Goal: Contribute content: Add original content to the website for others to see

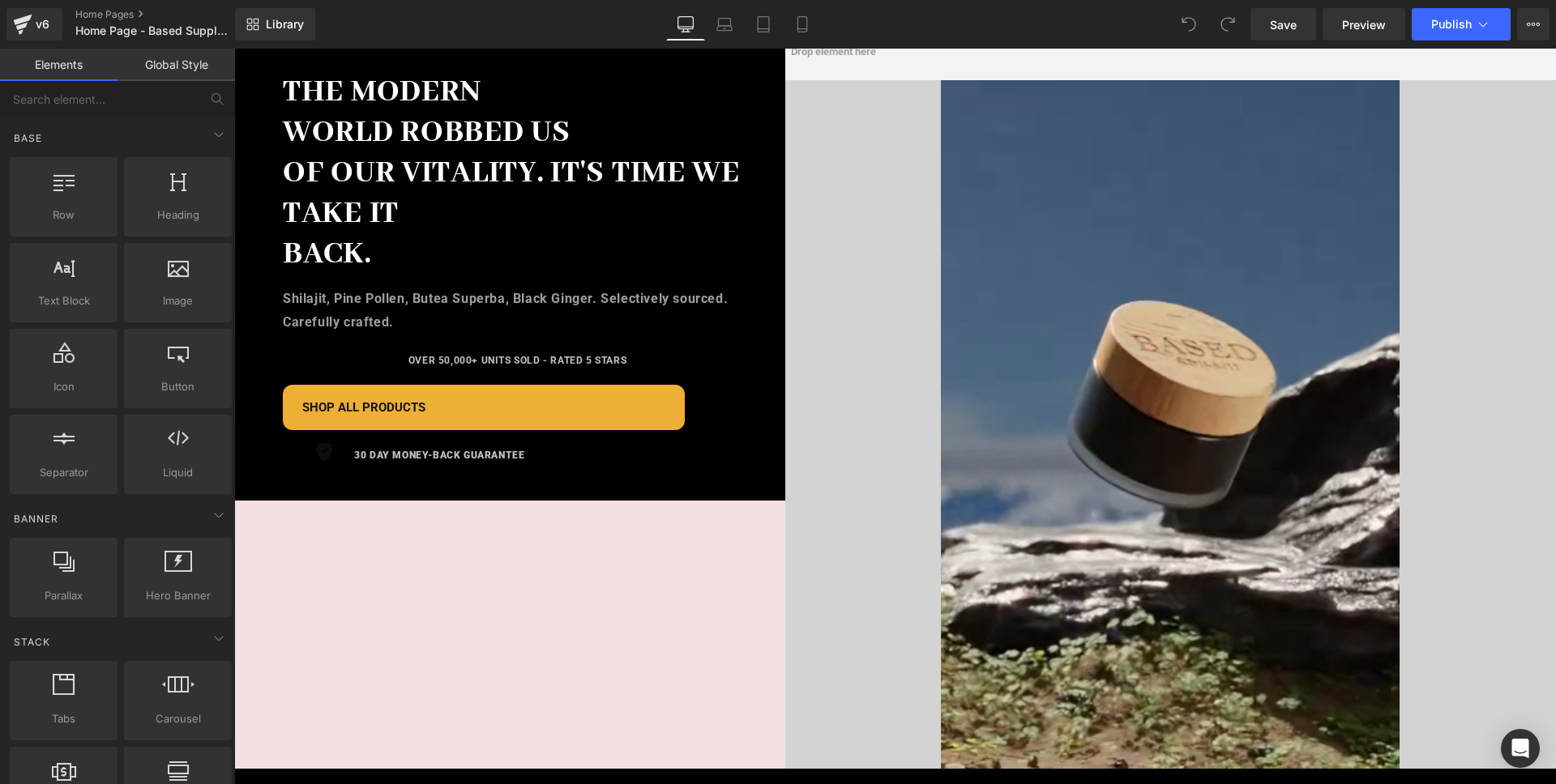
scroll to position [717, 0]
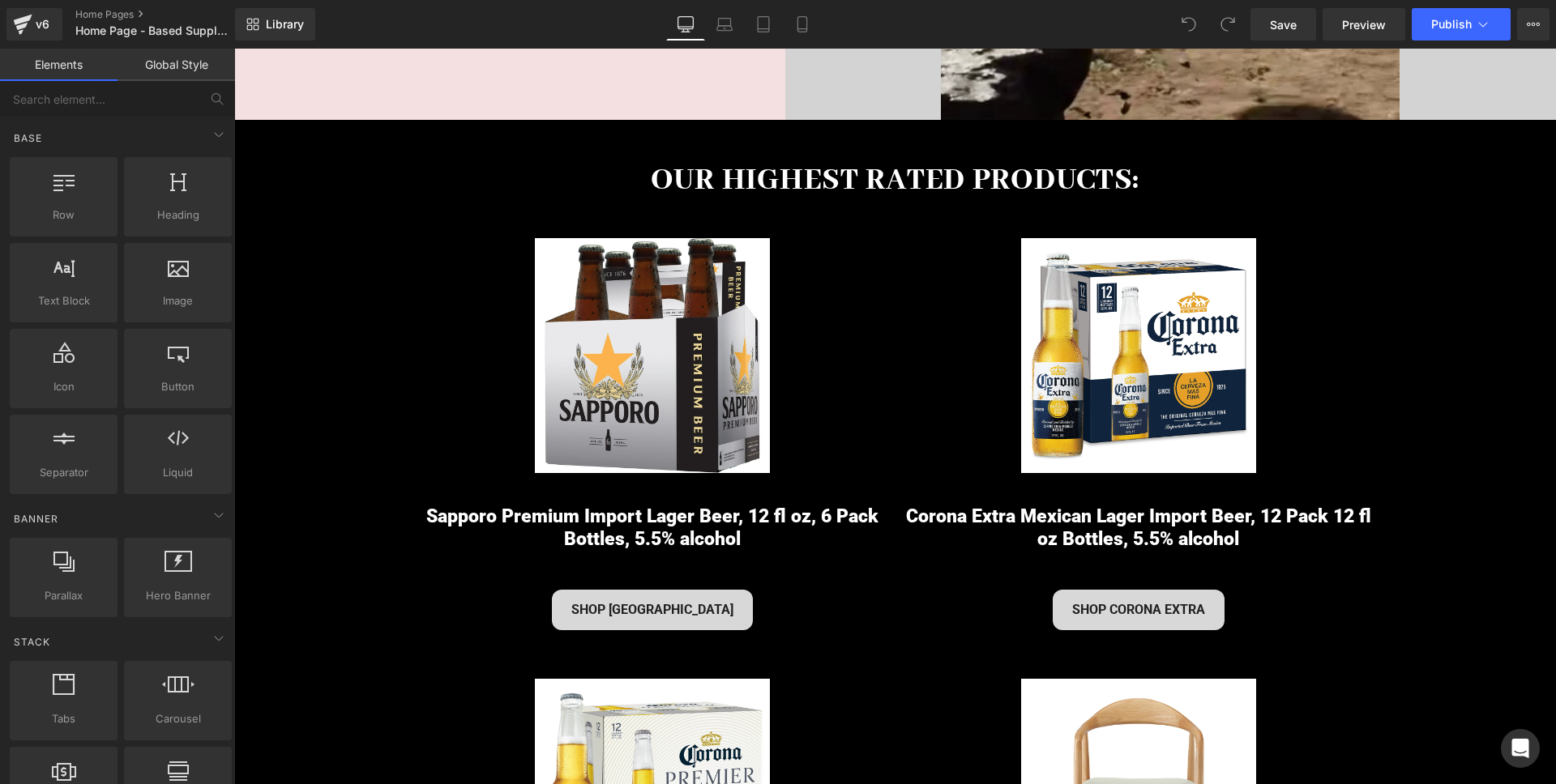
click at [1129, 281] on img at bounding box center [1139, 356] width 235 height 235
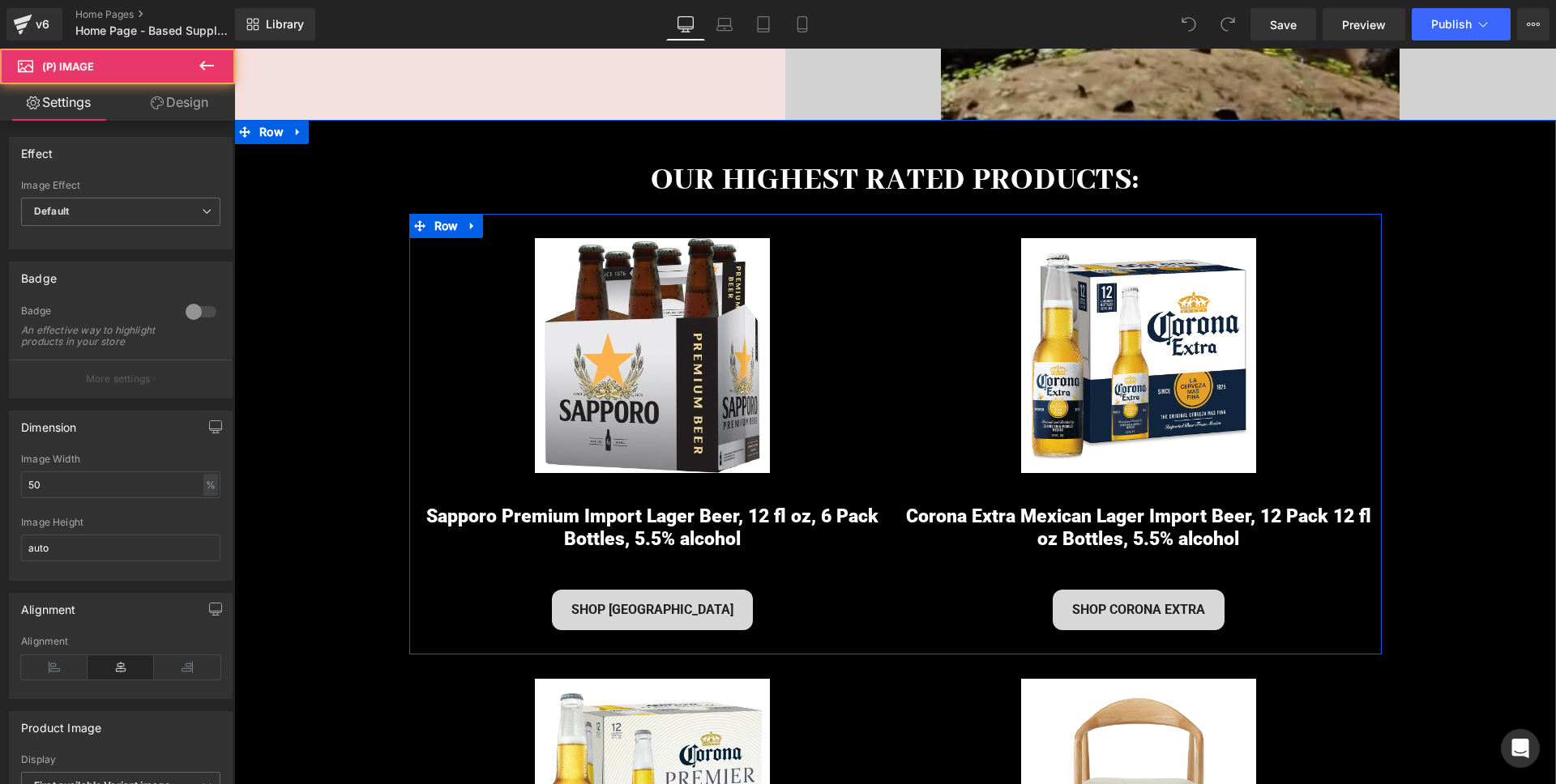
click at [922, 319] on div "Sale Off" at bounding box center [1138, 356] width 470 height 235
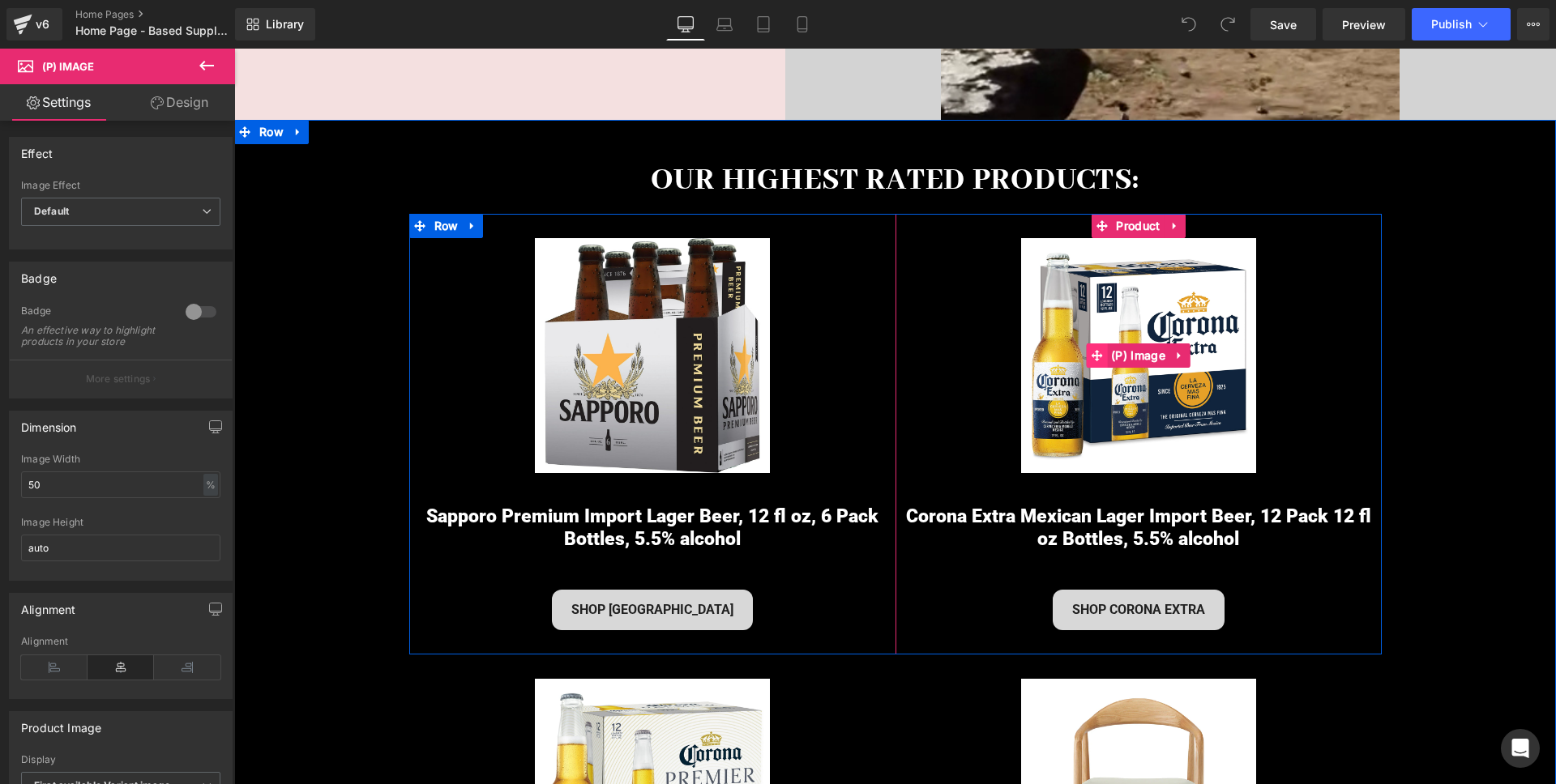
click at [1105, 368] on span at bounding box center [1096, 356] width 21 height 25
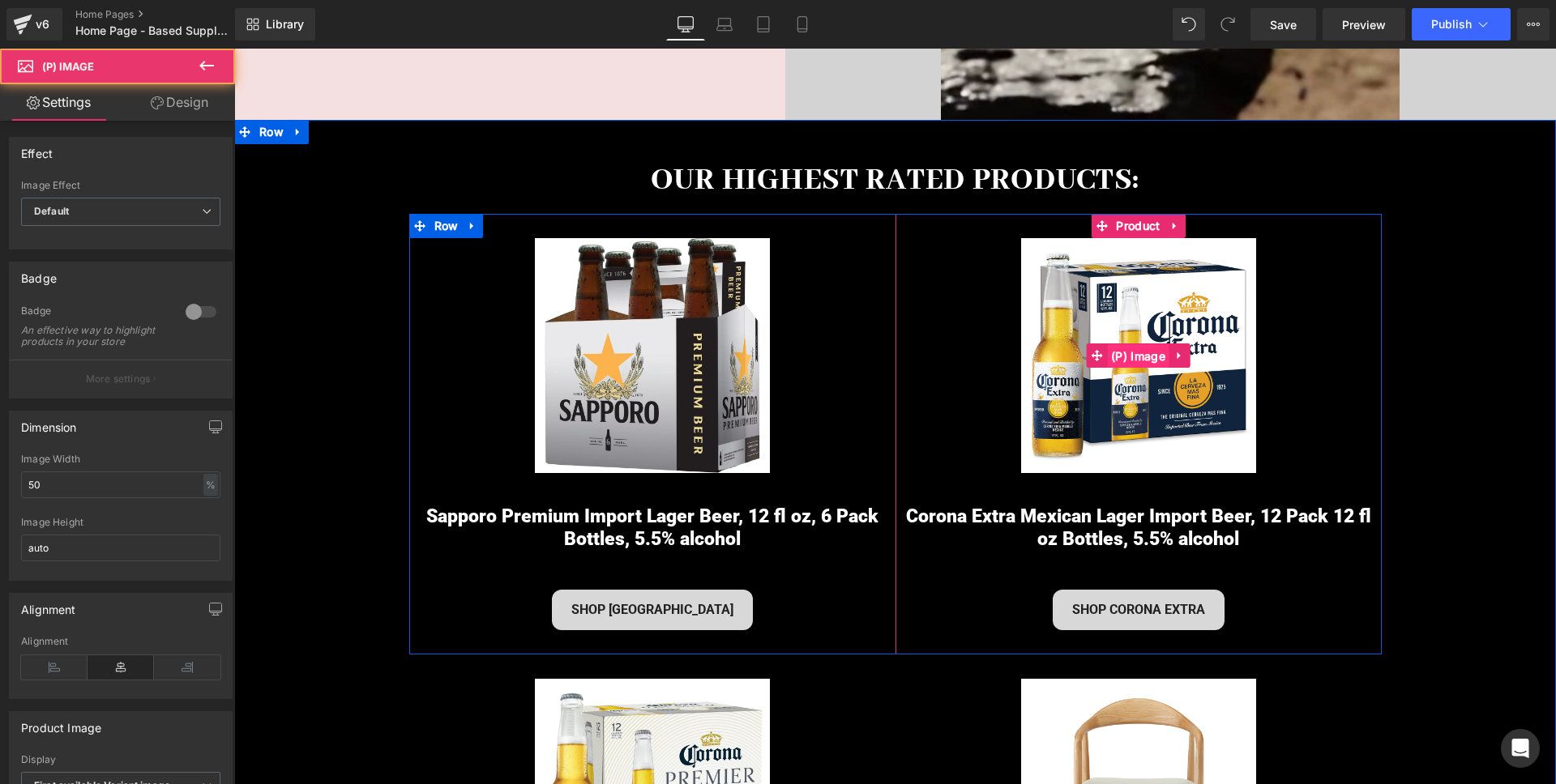
click at [1115, 363] on span "(P) Image" at bounding box center [1138, 356] width 62 height 25
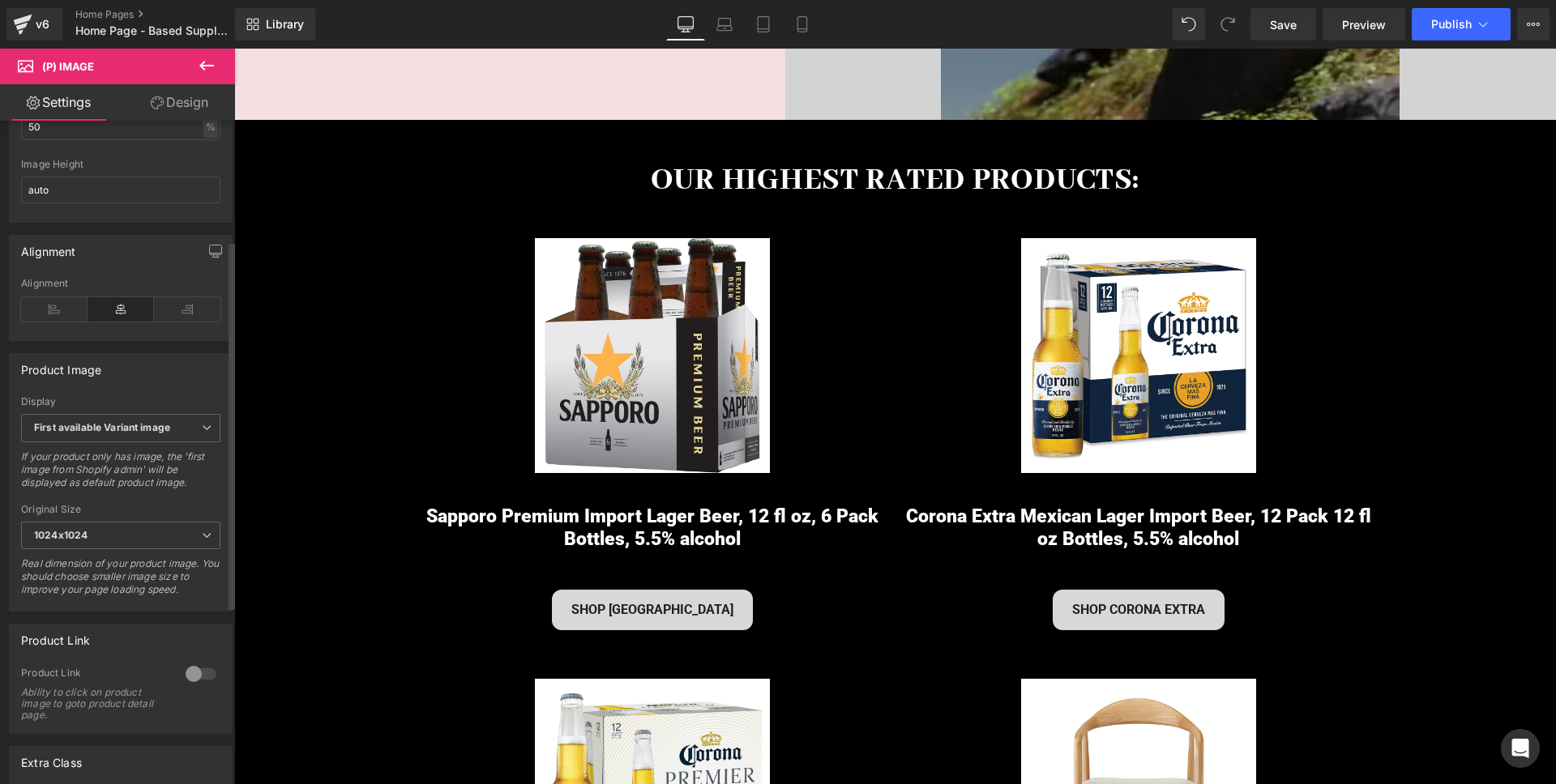
scroll to position [536, 0]
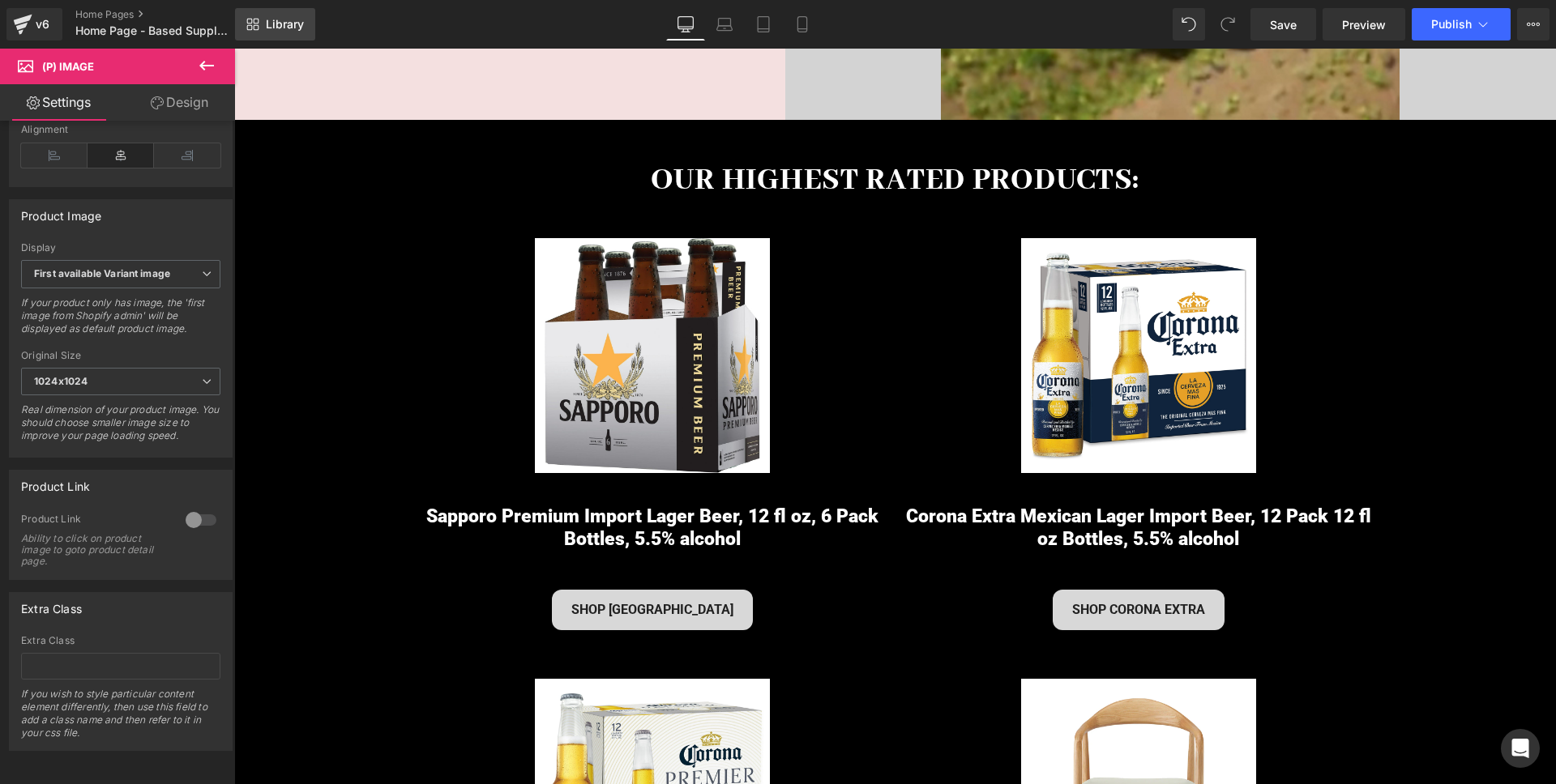
click at [291, 21] on span "Library" at bounding box center [285, 25] width 38 height 15
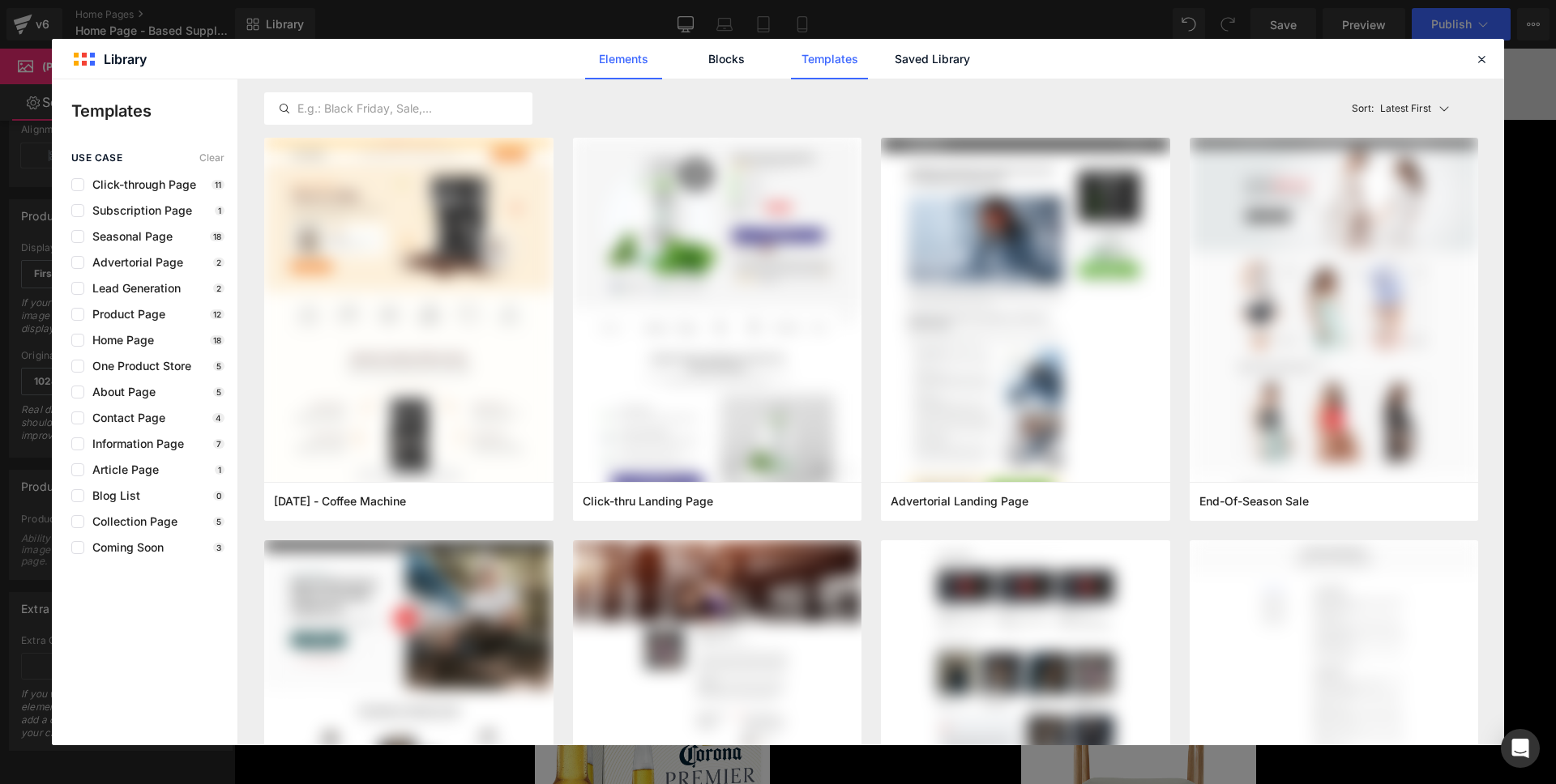
click at [604, 68] on link "Elements" at bounding box center [624, 59] width 77 height 40
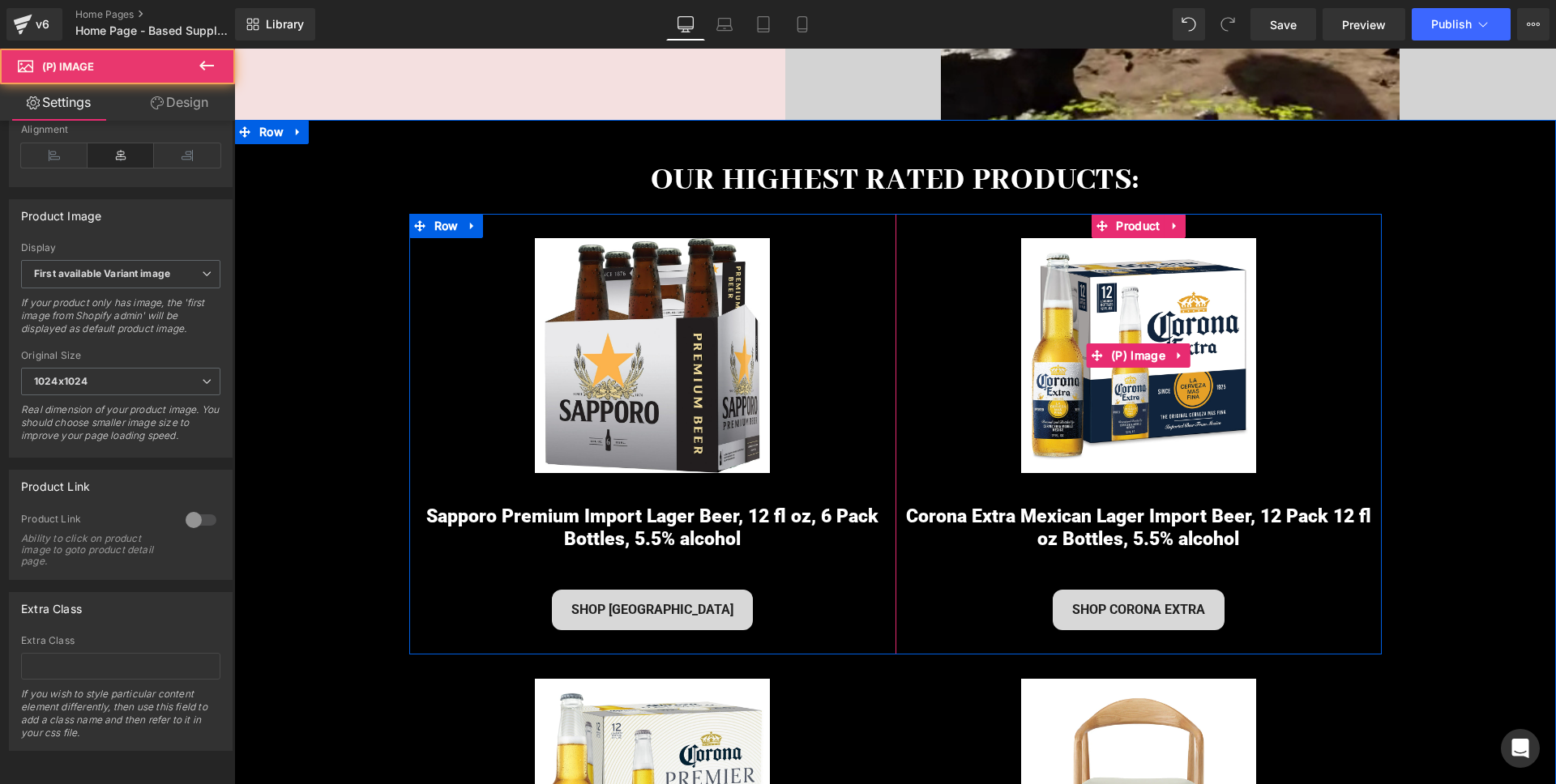
click at [980, 385] on div "Sale Off" at bounding box center [1138, 356] width 470 height 235
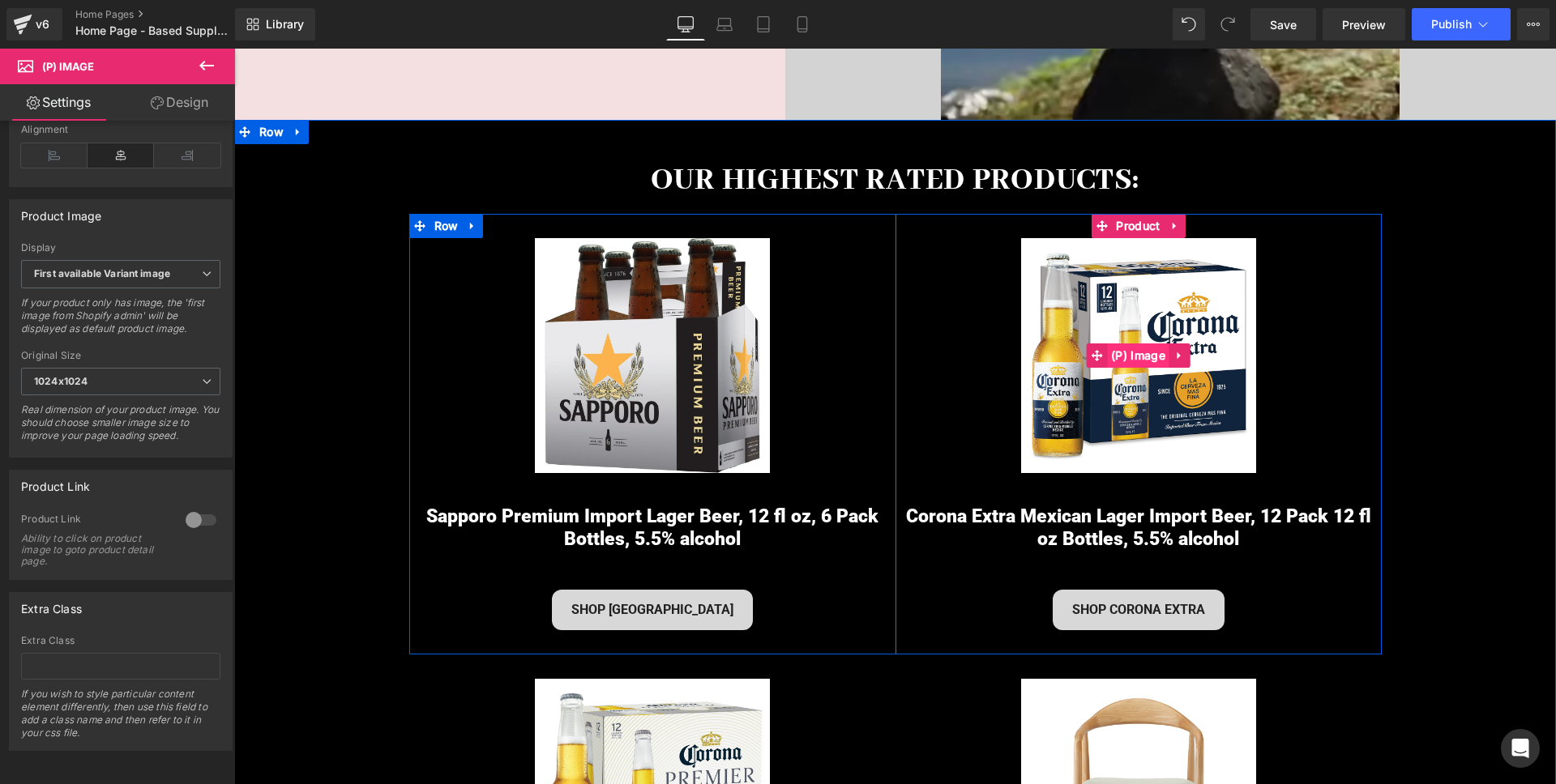
click at [1148, 358] on span "(P) Image" at bounding box center [1138, 356] width 62 height 25
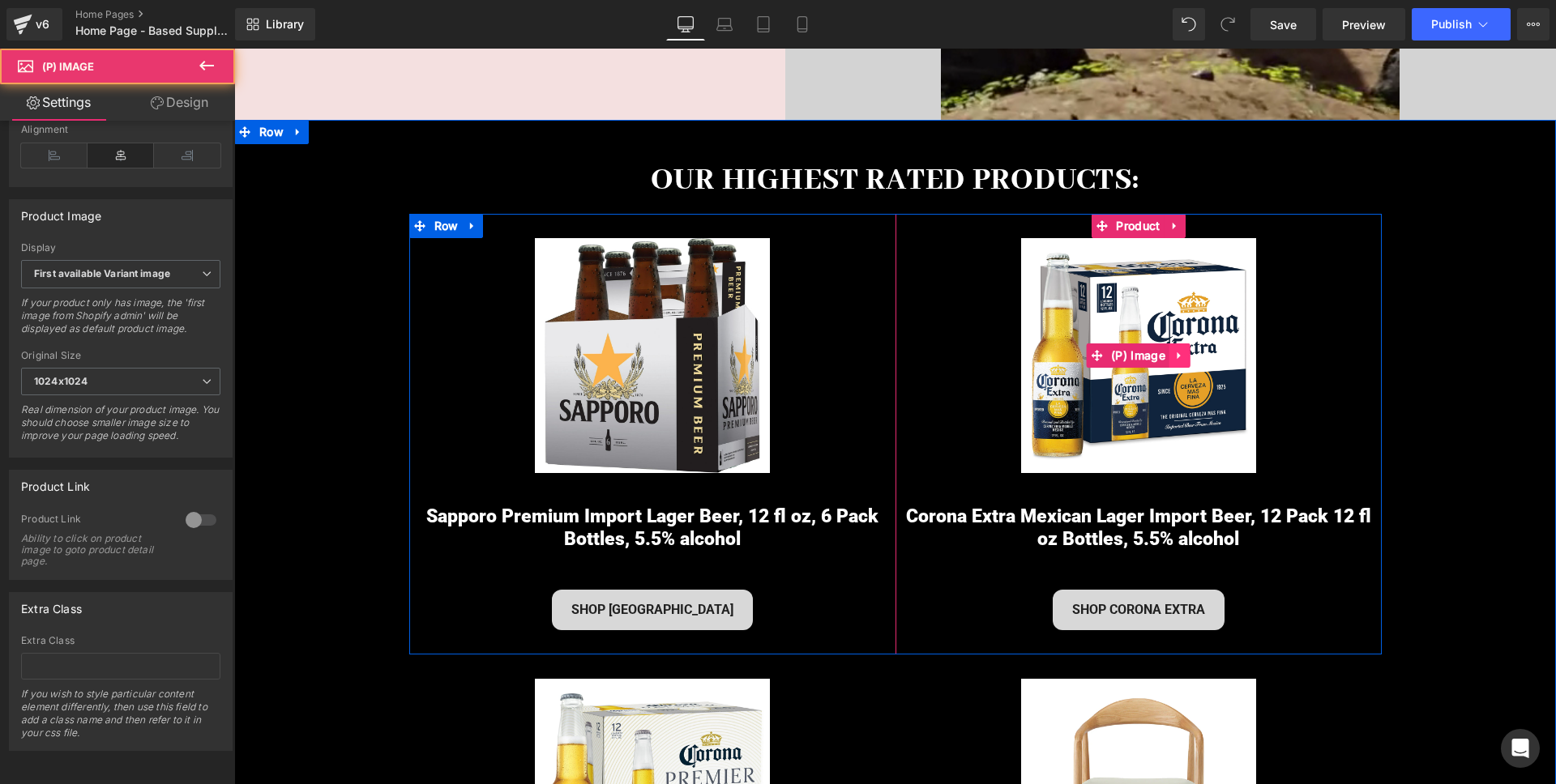
click at [1178, 352] on icon at bounding box center [1180, 356] width 11 height 12
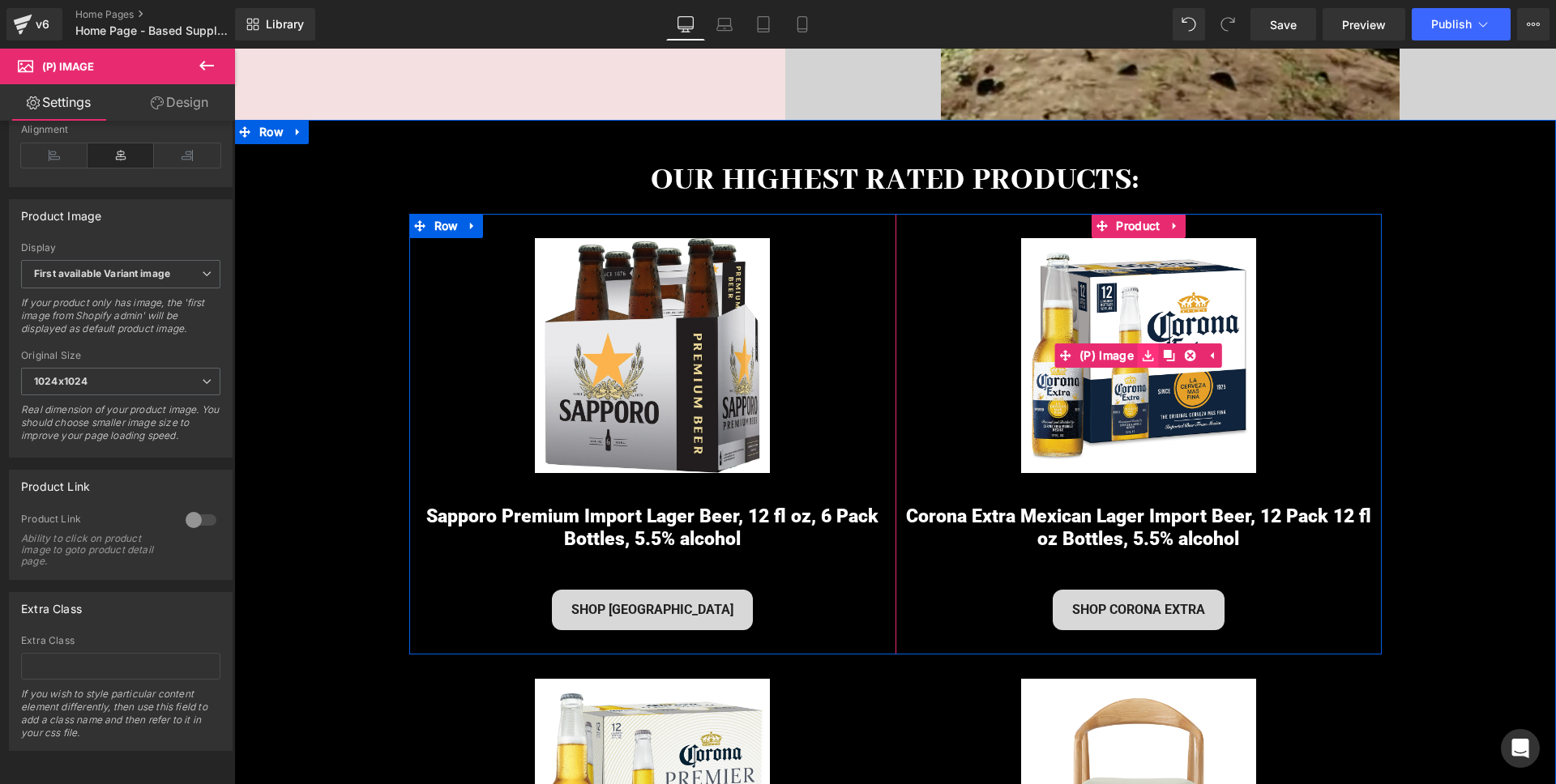
click at [1150, 356] on icon at bounding box center [1148, 356] width 11 height 11
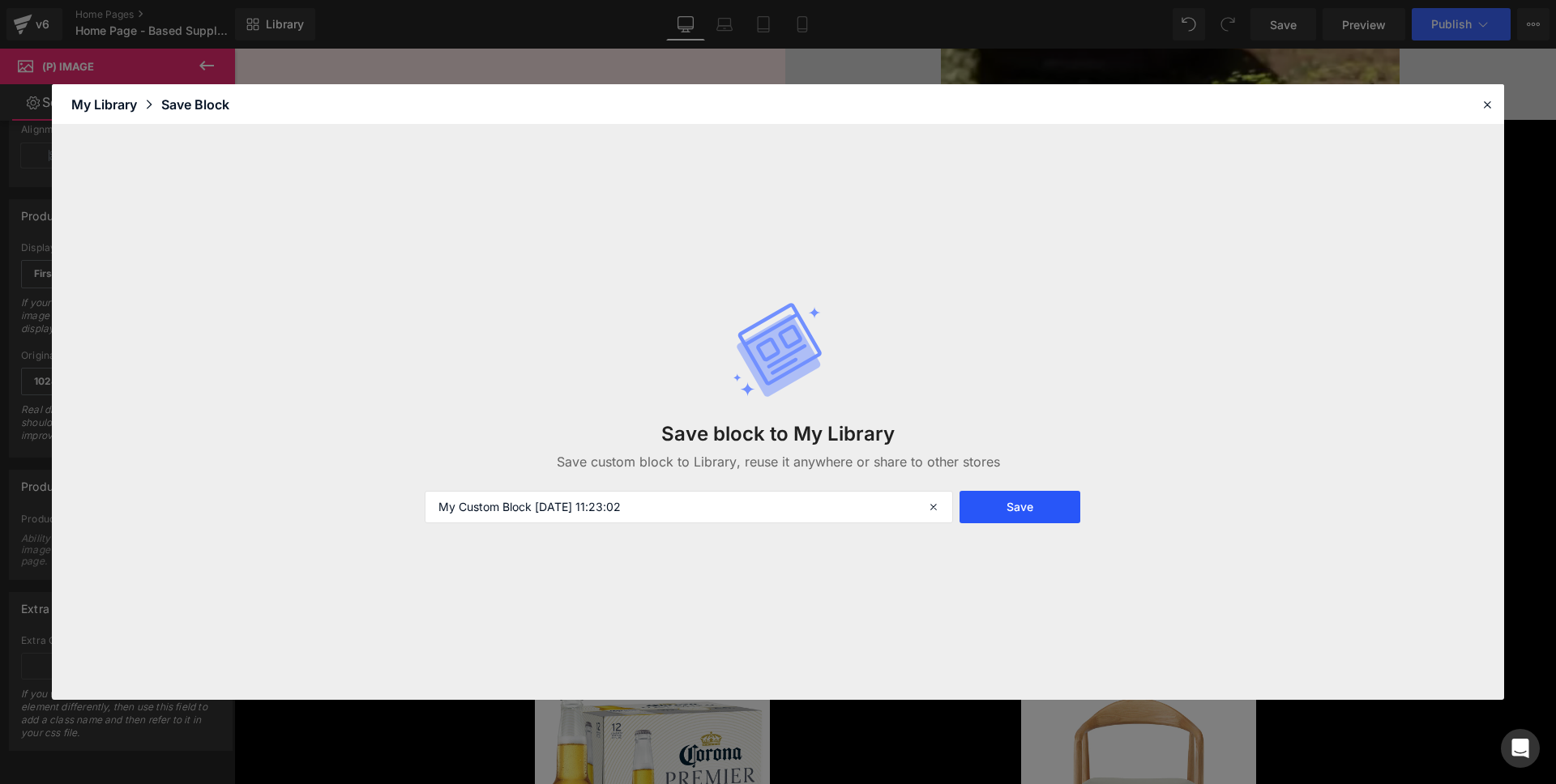
click at [1006, 512] on button "Save" at bounding box center [1020, 508] width 120 height 33
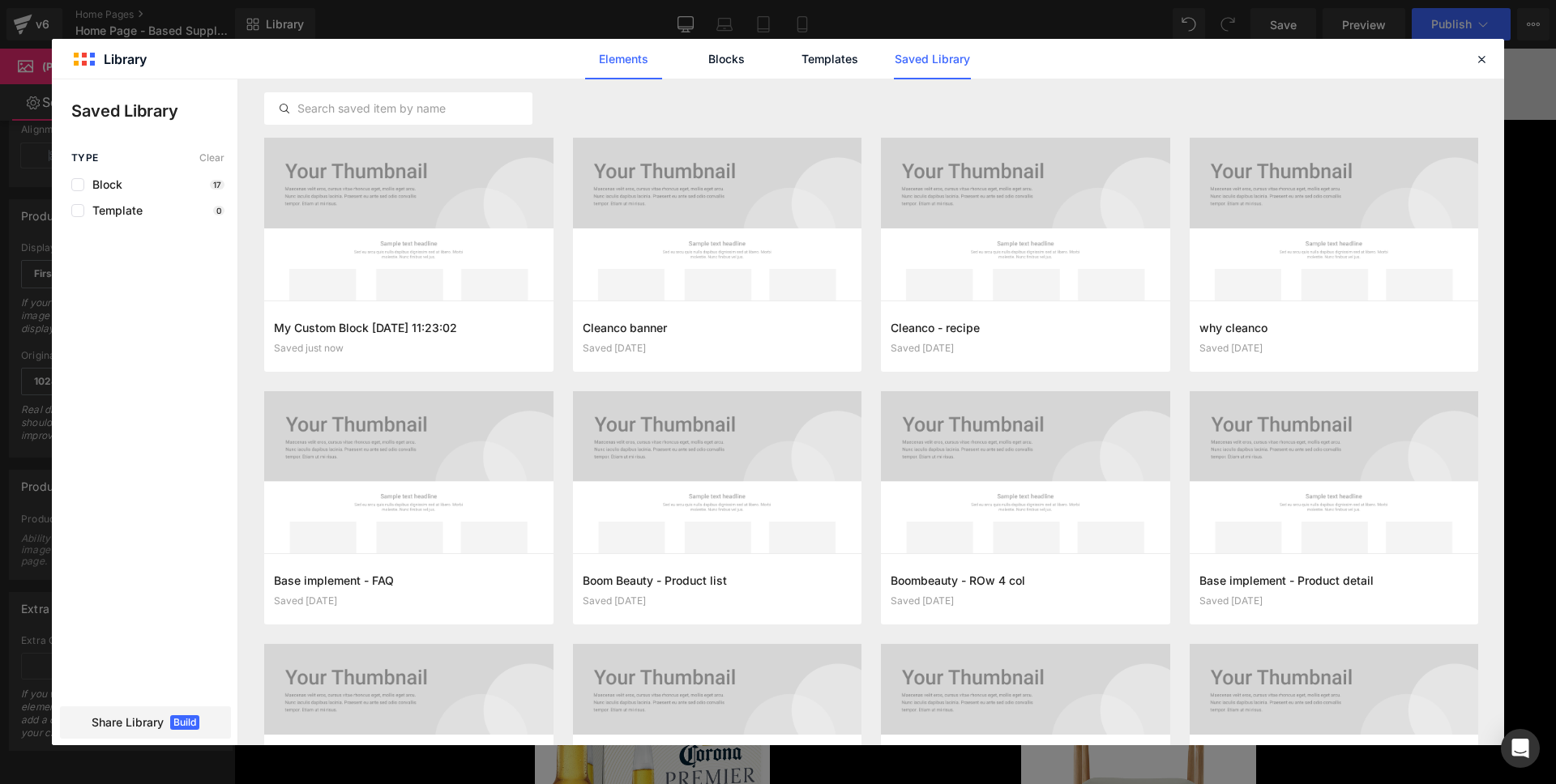
click at [651, 42] on link "Elements" at bounding box center [624, 59] width 77 height 40
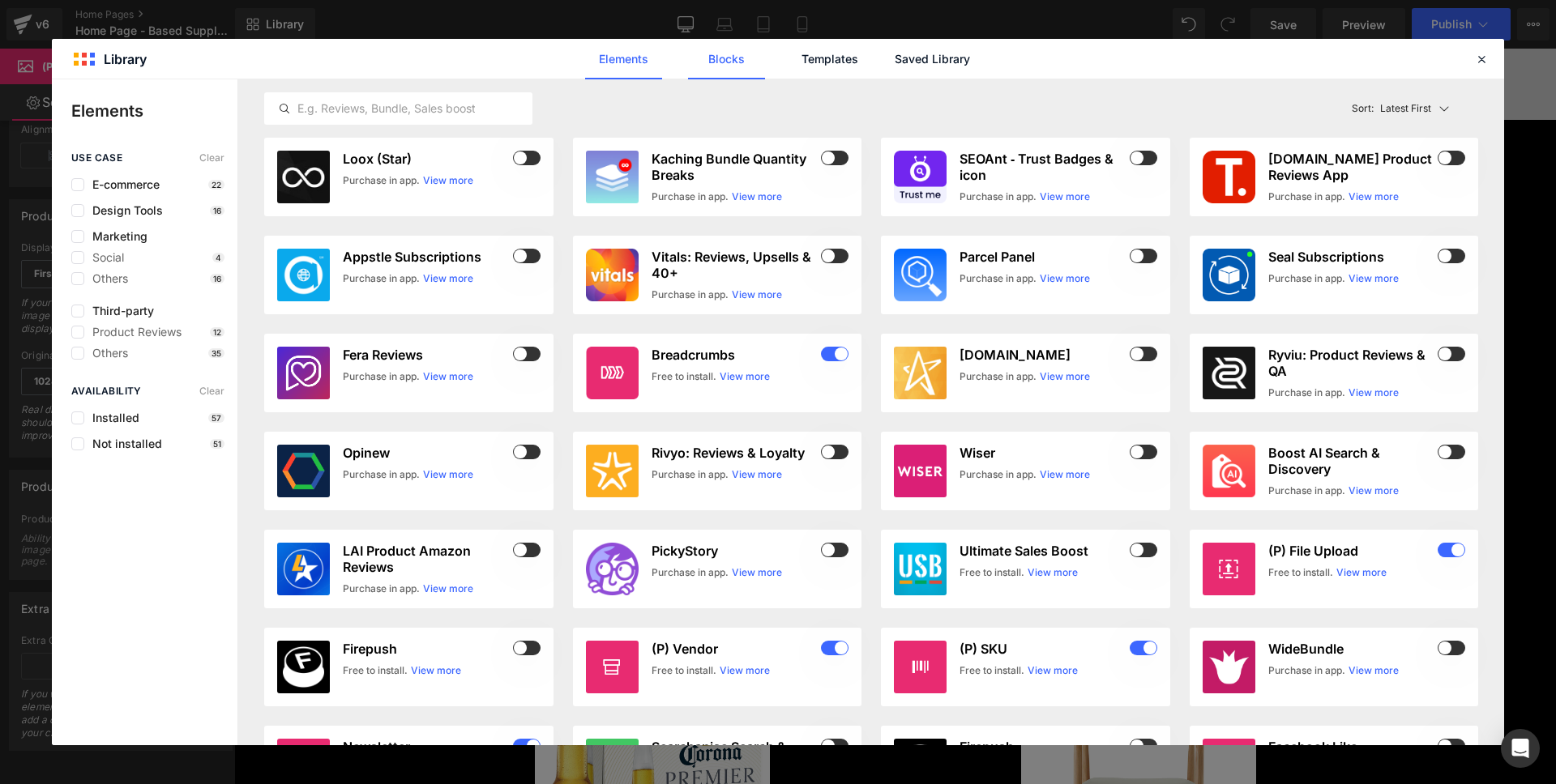
click at [726, 70] on link "Blocks" at bounding box center [727, 59] width 77 height 40
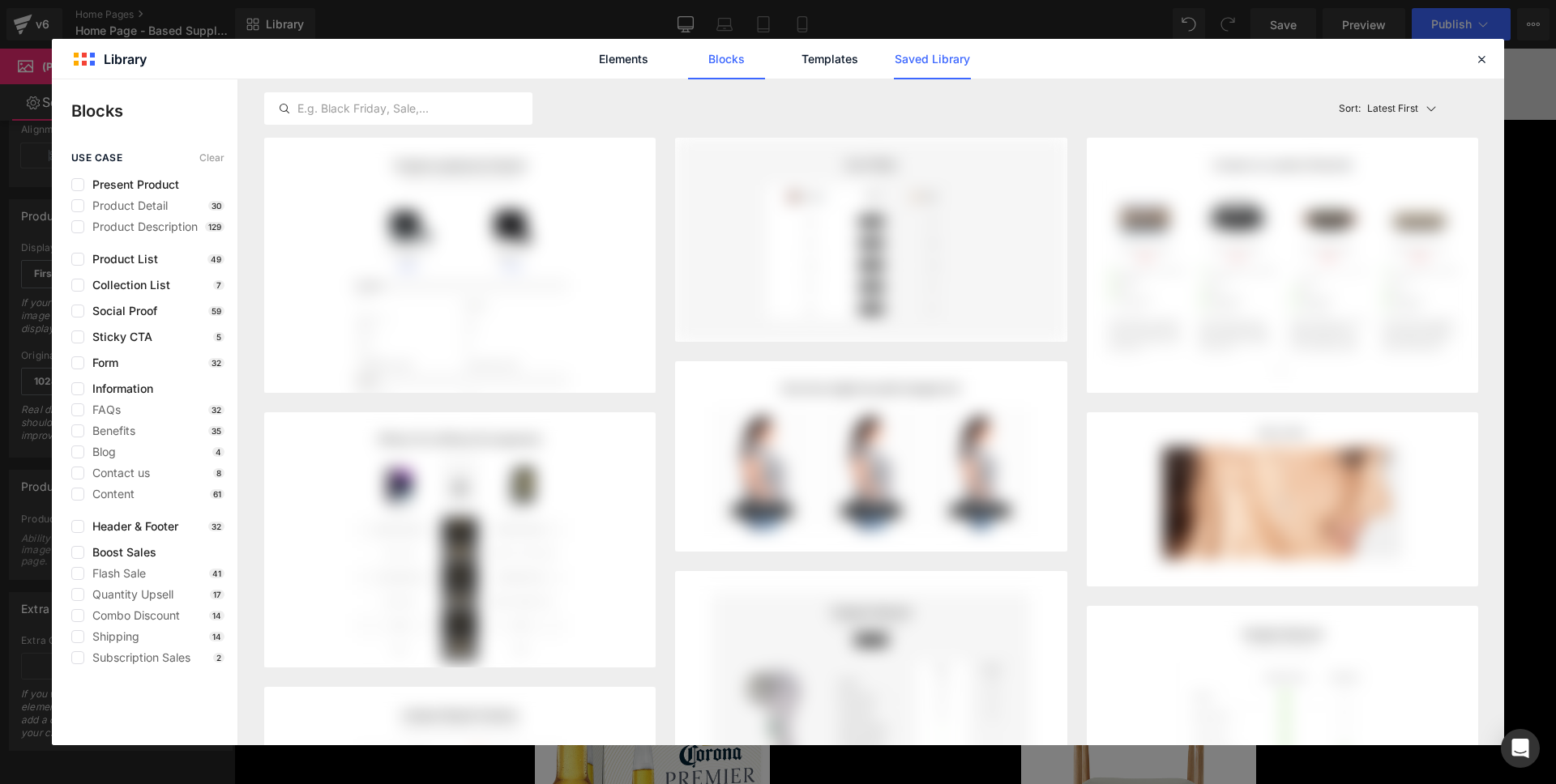
click at [959, 67] on link "Saved Library" at bounding box center [932, 59] width 77 height 40
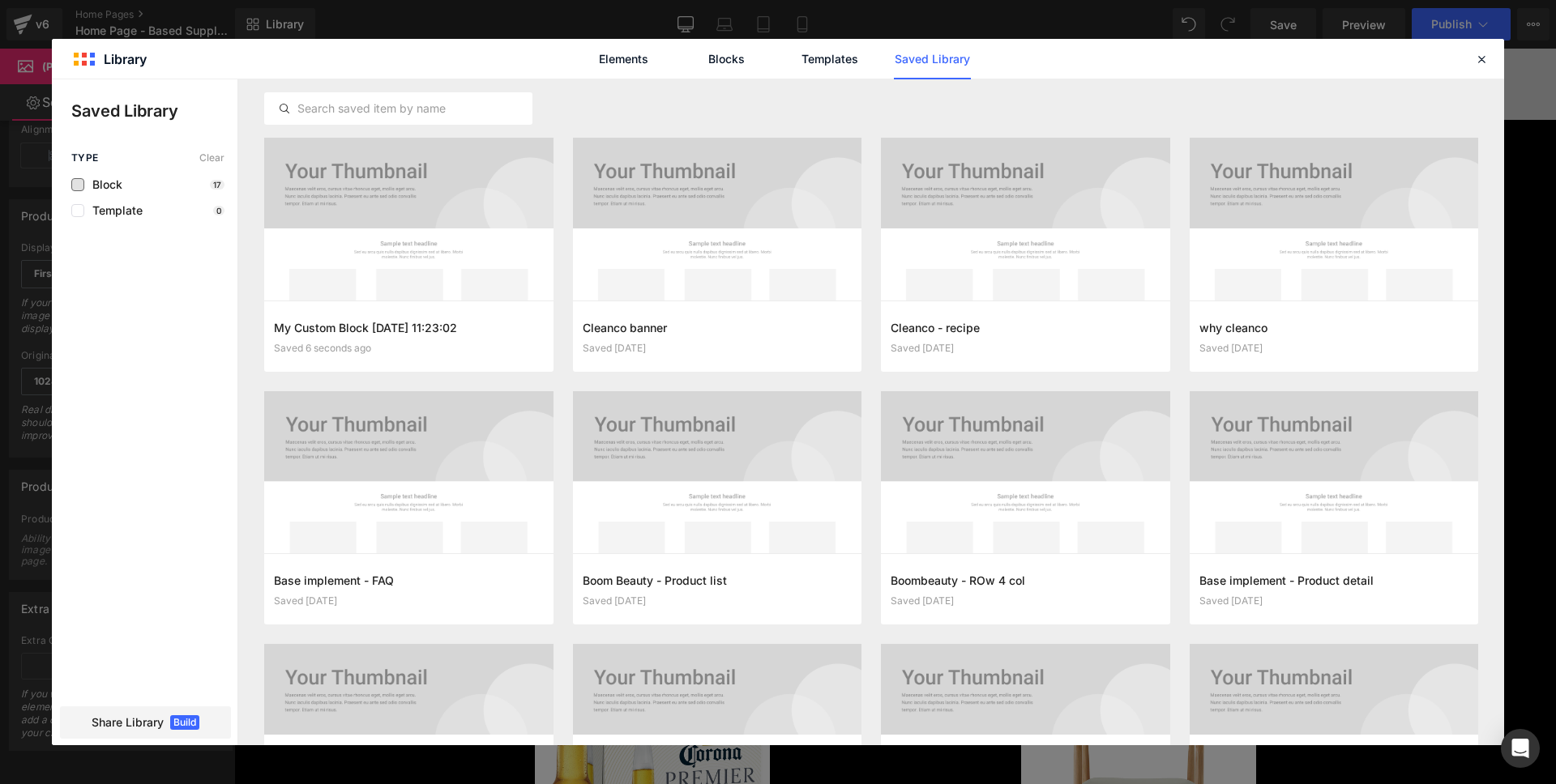
click at [87, 184] on span "Block" at bounding box center [103, 185] width 38 height 13
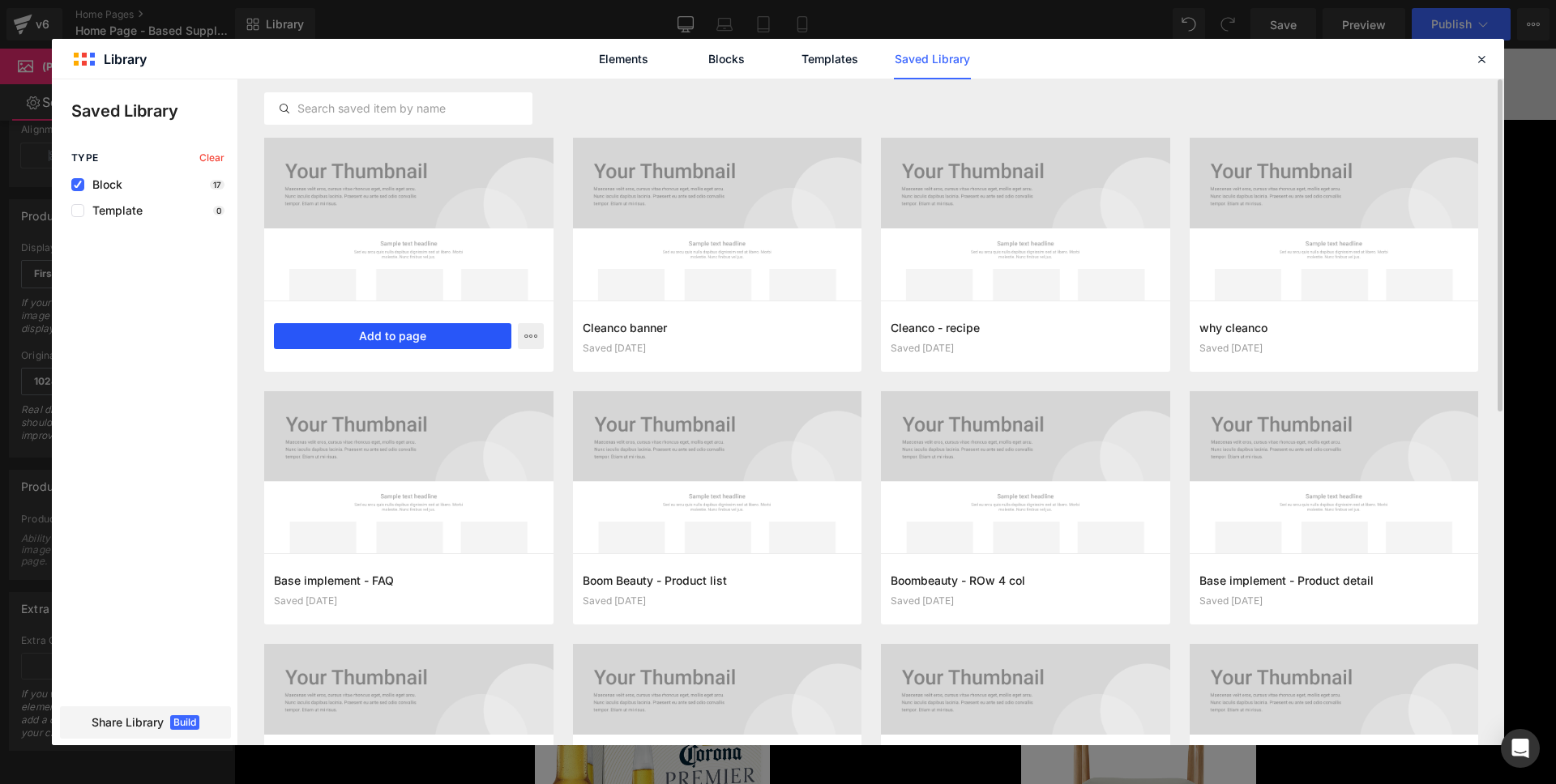
click at [449, 332] on button "Add to page" at bounding box center [392, 336] width 237 height 26
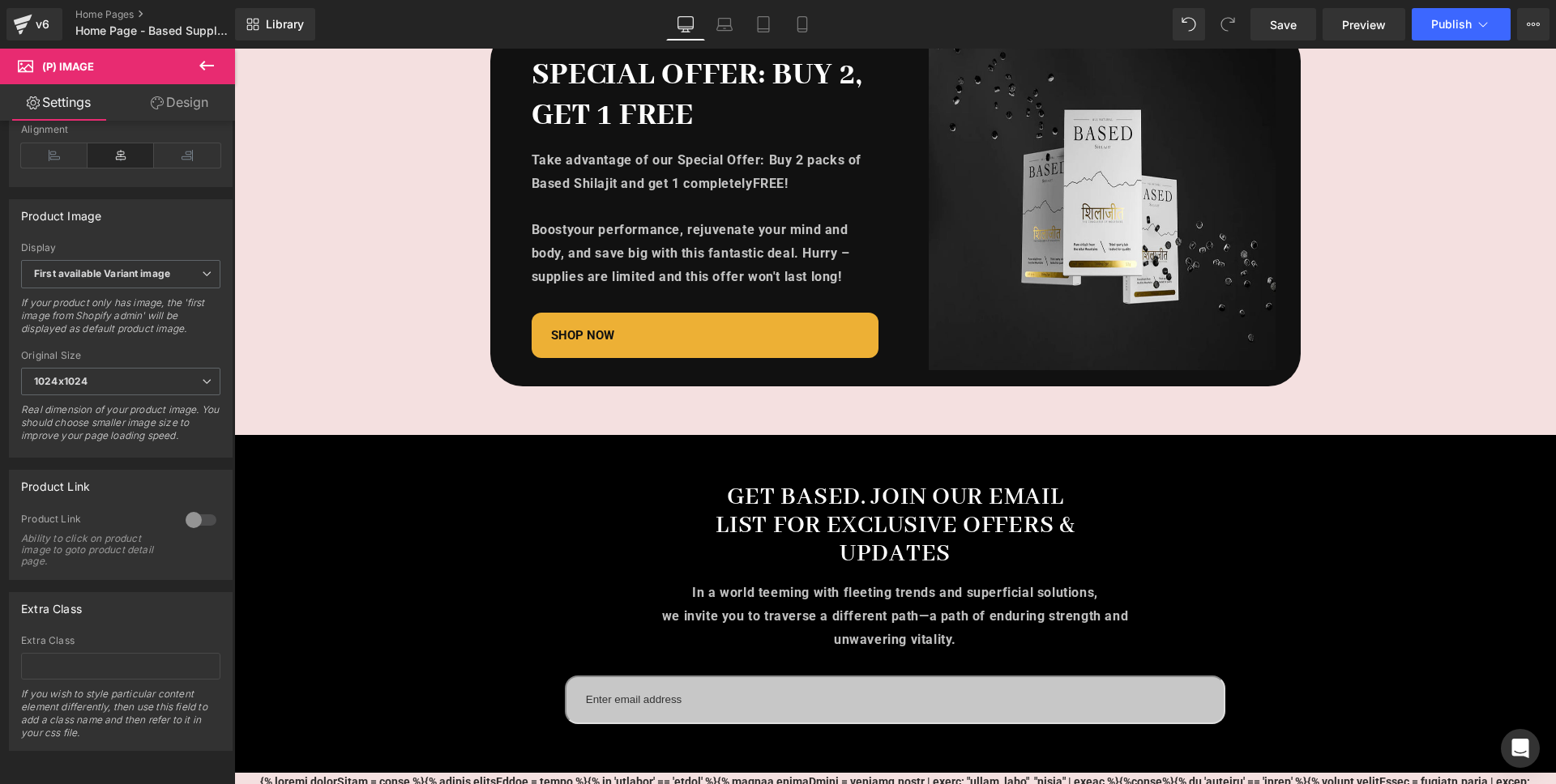
scroll to position [5487, 0]
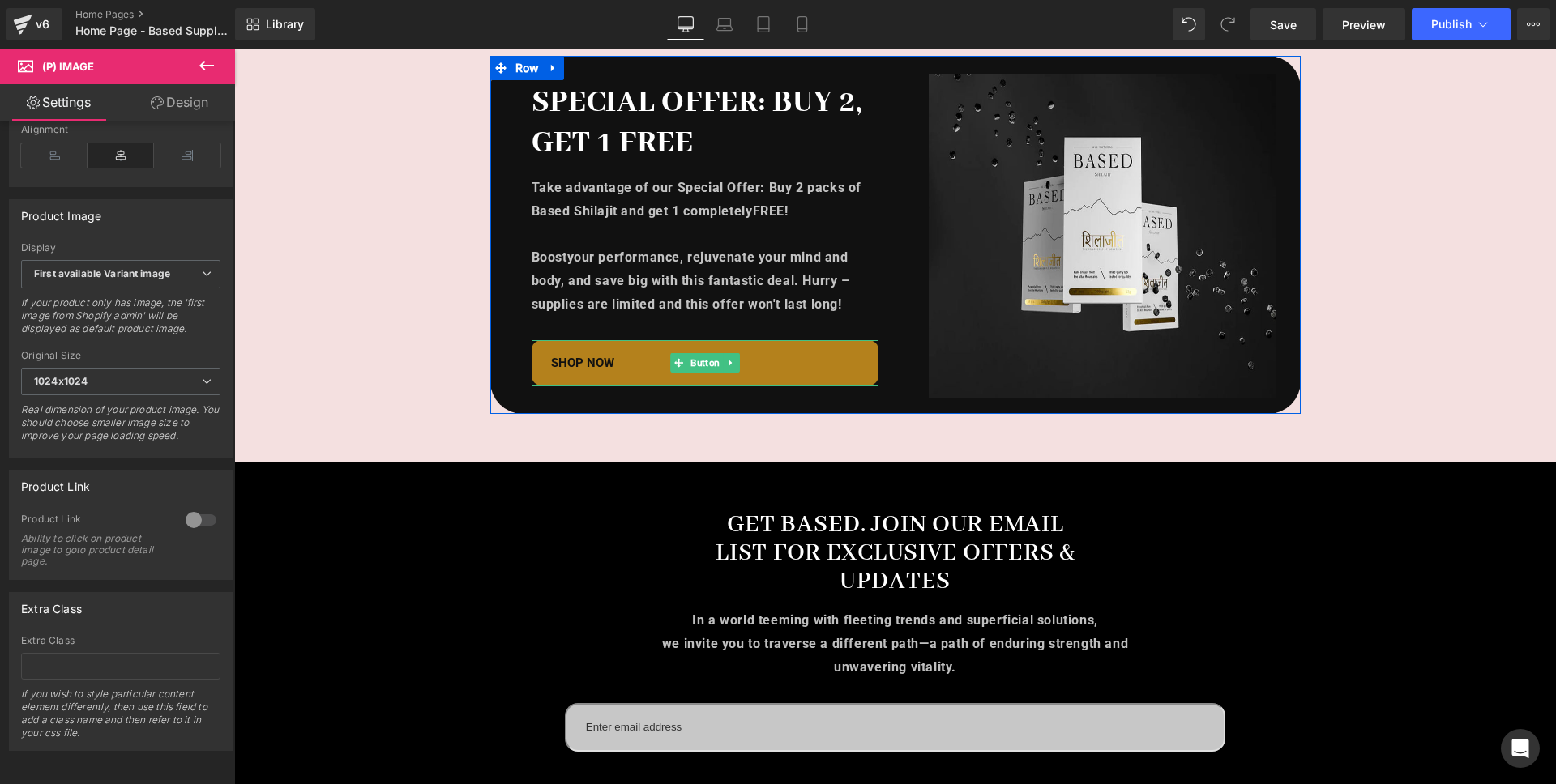
click at [799, 340] on link "SHOP NOW" at bounding box center [705, 363] width 347 height 46
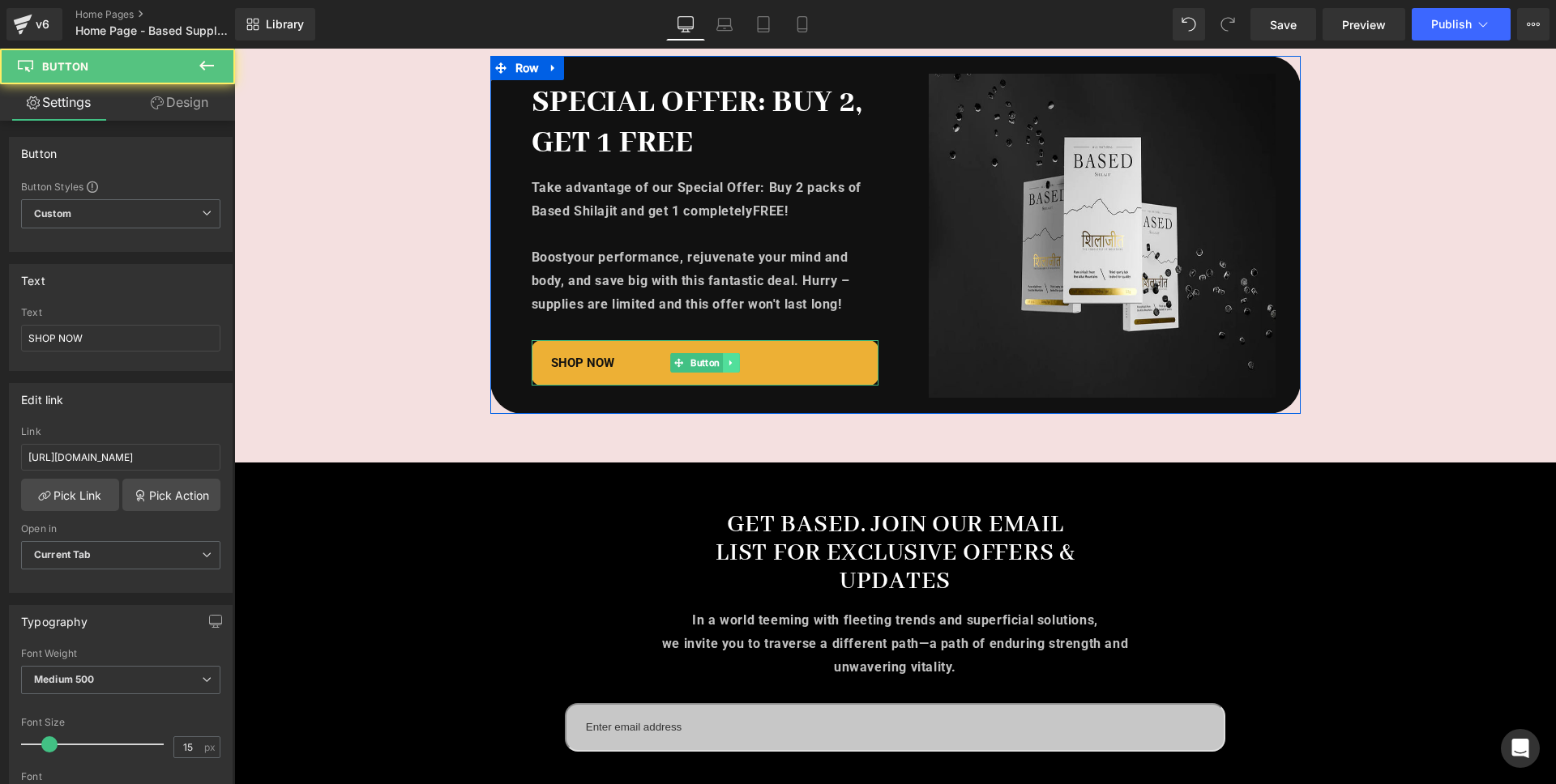
click at [727, 354] on link at bounding box center [731, 363] width 17 height 19
click at [710, 358] on icon at bounding box center [706, 363] width 9 height 10
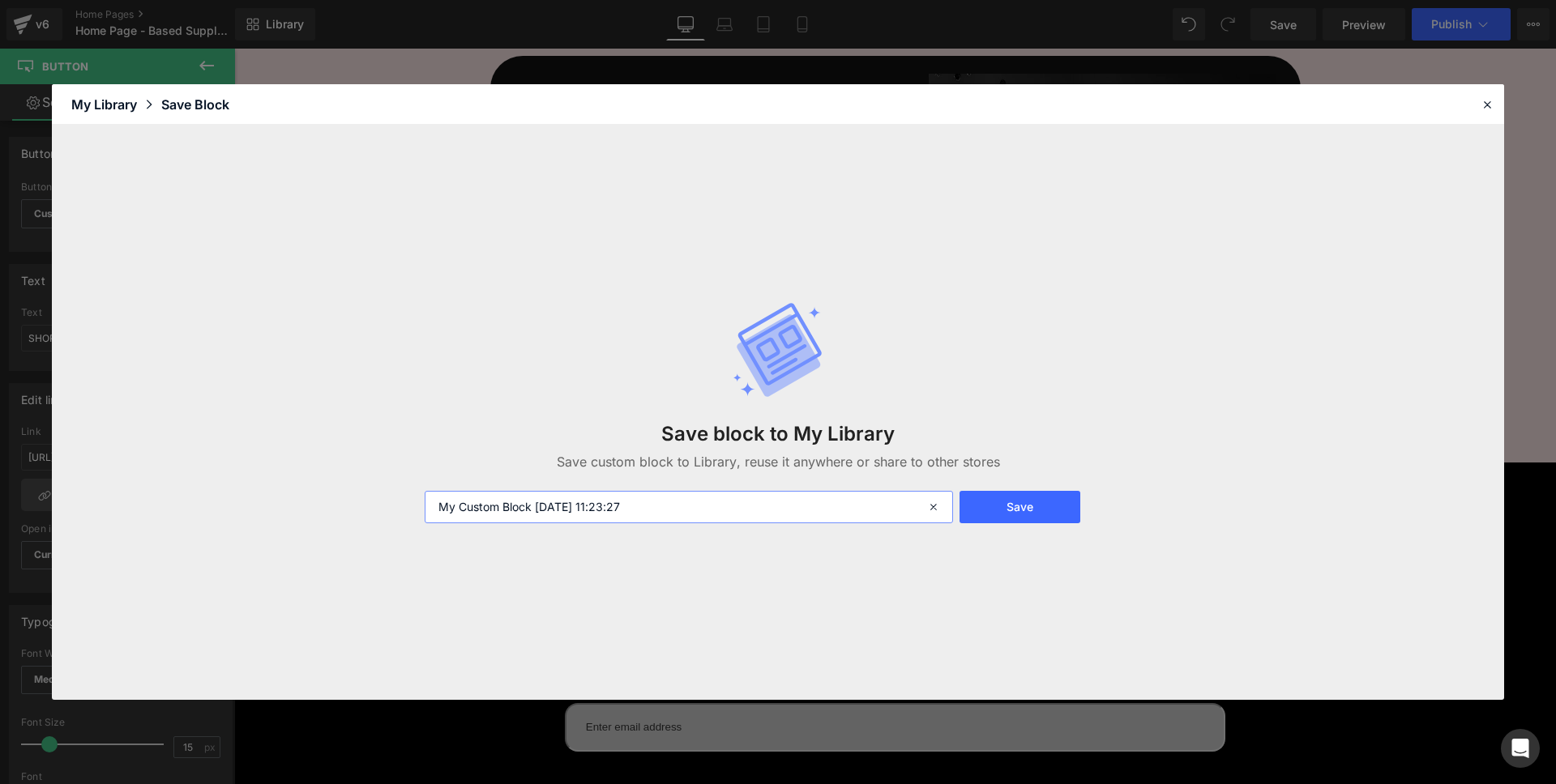
click at [662, 510] on input "My Custom Block [DATE] 11:23:27" at bounding box center [689, 508] width 528 height 33
type input "button"
click at [1032, 475] on div "Save block to My Library Save custom block to Library, reuse it anywhere or sha…" at bounding box center [778, 412] width 726 height 287
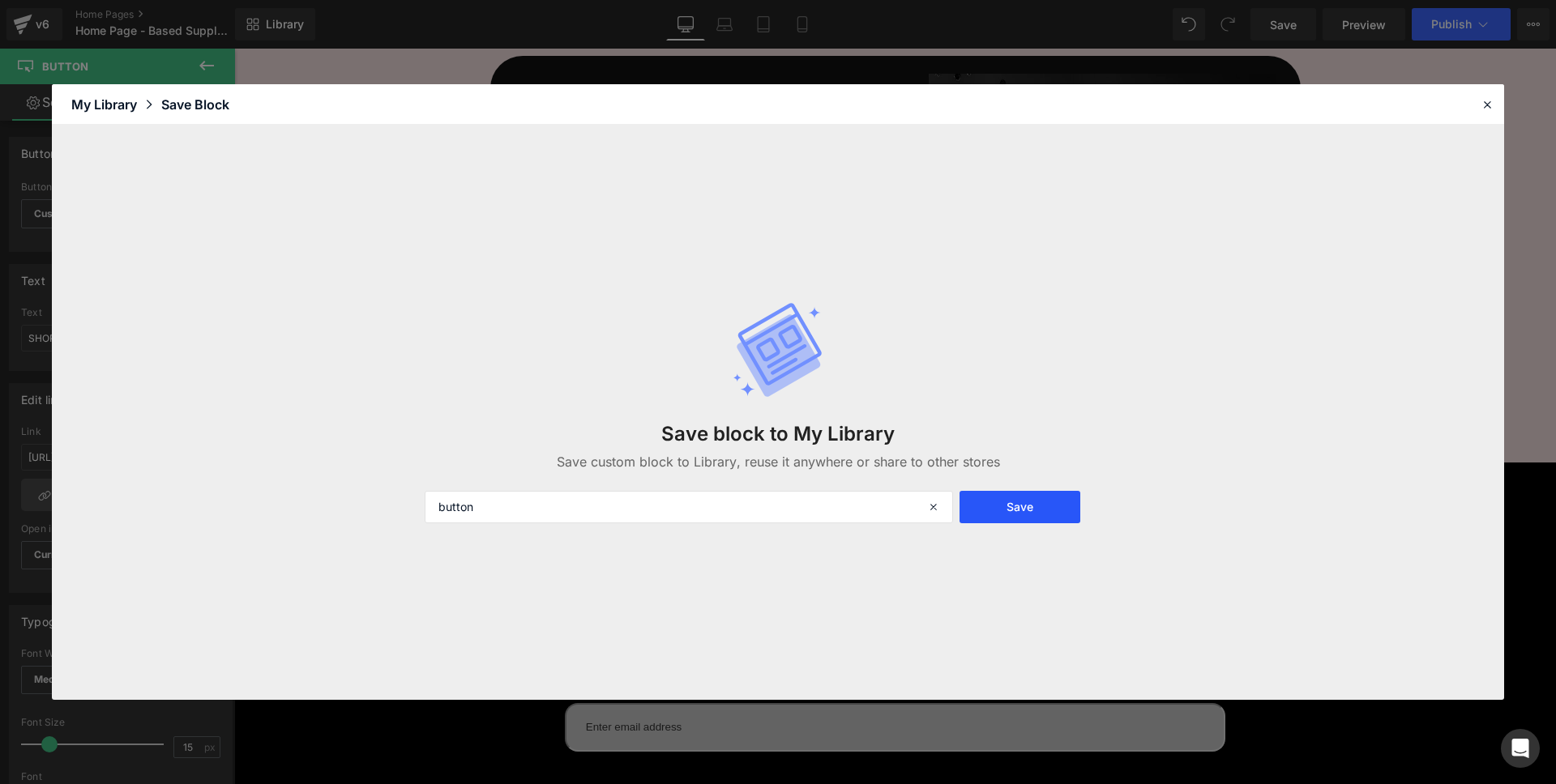
click at [1032, 511] on button "Save" at bounding box center [1020, 508] width 120 height 33
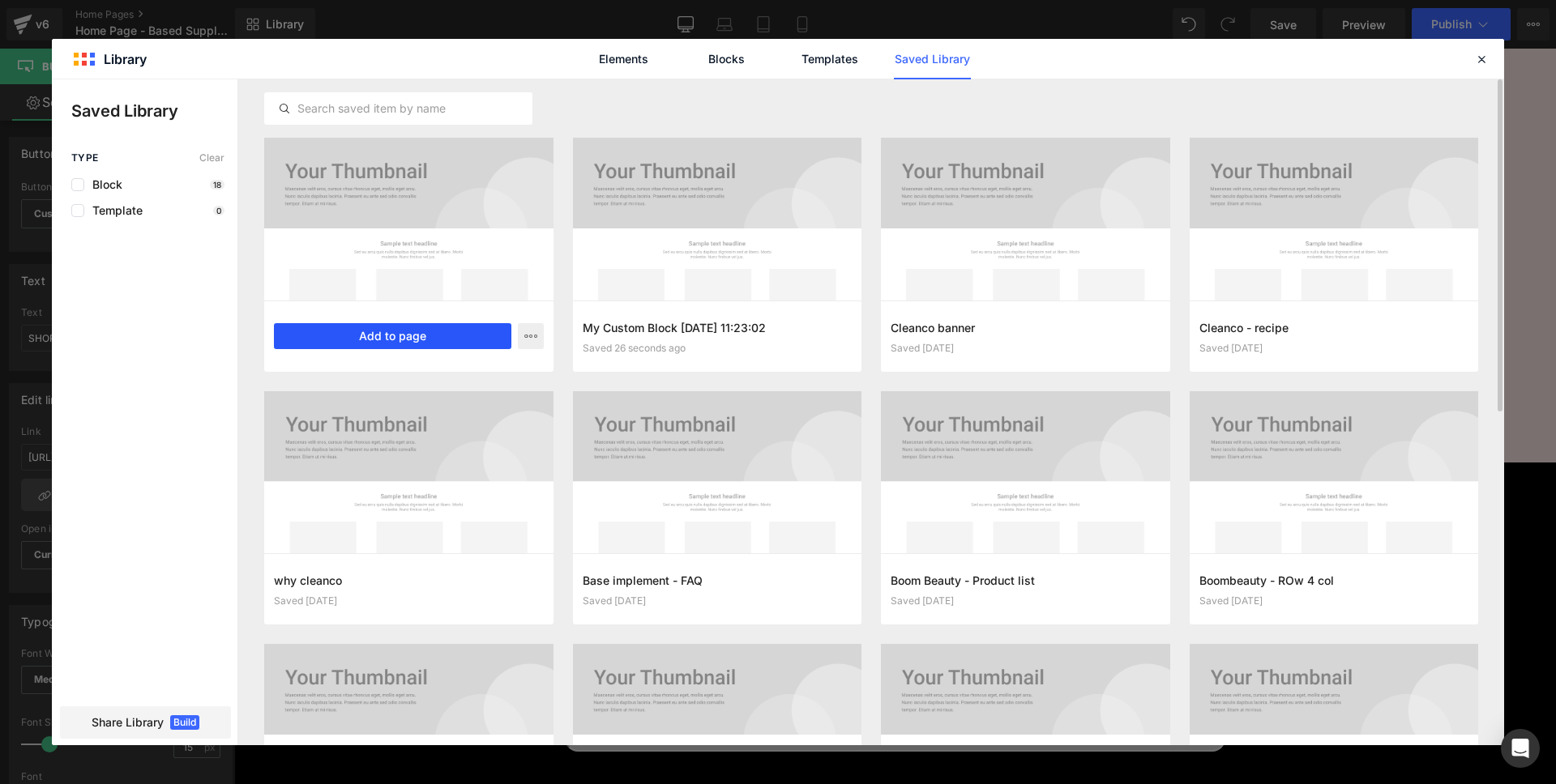
click at [422, 341] on button "Add to page" at bounding box center [392, 336] width 237 height 26
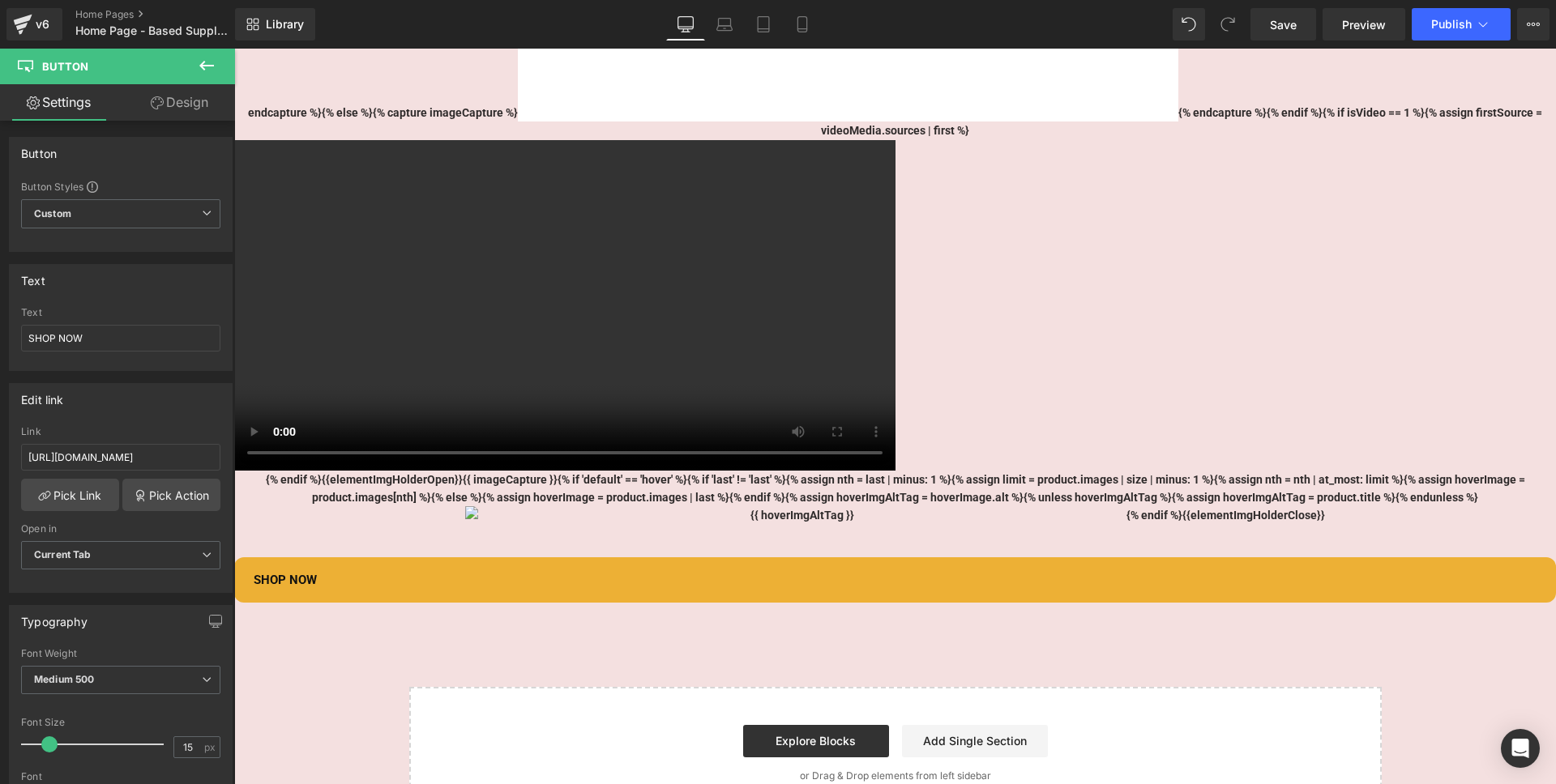
scroll to position [7030, 0]
